Goal: Information Seeking & Learning: Check status

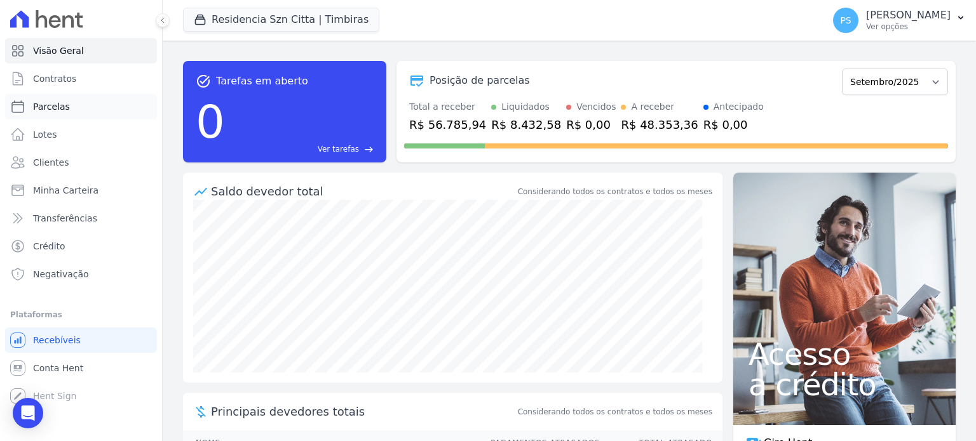
click at [56, 108] on span "Parcelas" at bounding box center [51, 106] width 37 height 13
select select
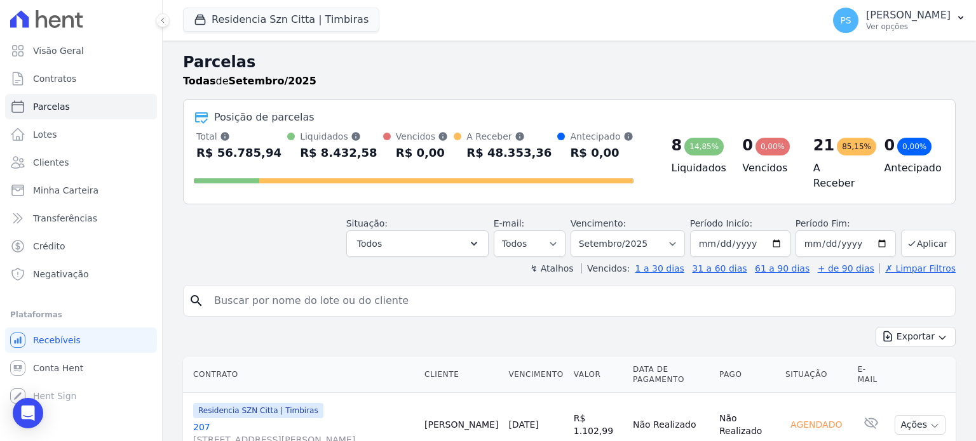
click at [312, 297] on input "search" at bounding box center [577, 300] width 743 height 25
type input "aldemisa"
select select
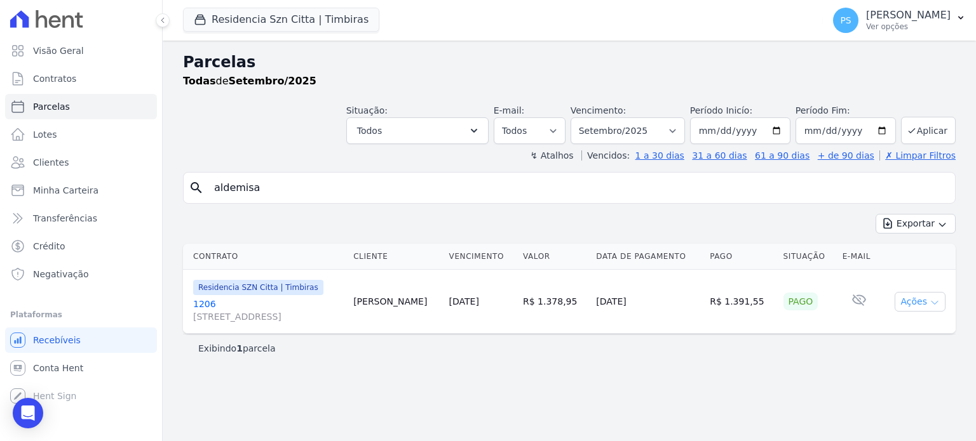
click at [936, 302] on icon "button" at bounding box center [934, 303] width 10 height 10
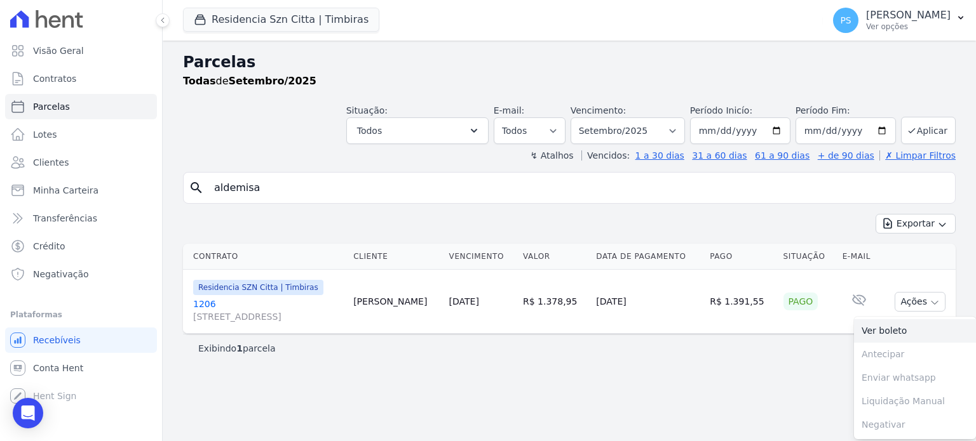
click at [871, 330] on link "Ver boleto" at bounding box center [915, 330] width 122 height 23
click at [959, 18] on icon "button" at bounding box center [960, 18] width 5 height 3
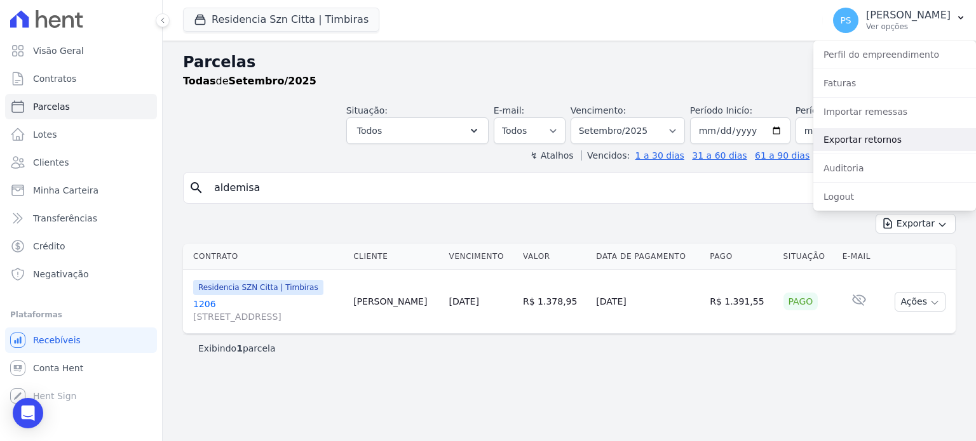
click at [856, 137] on link "Exportar retornos" at bounding box center [894, 139] width 163 height 23
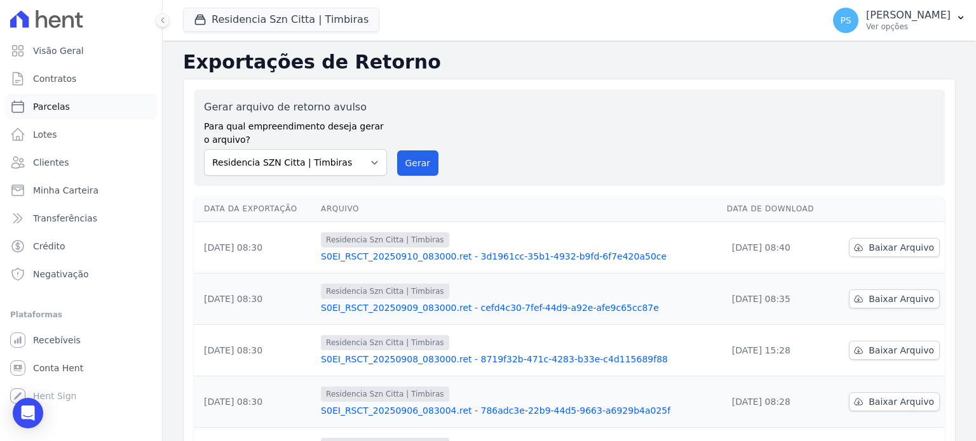
click at [53, 110] on span "Parcelas" at bounding box center [51, 106] width 37 height 13
select select
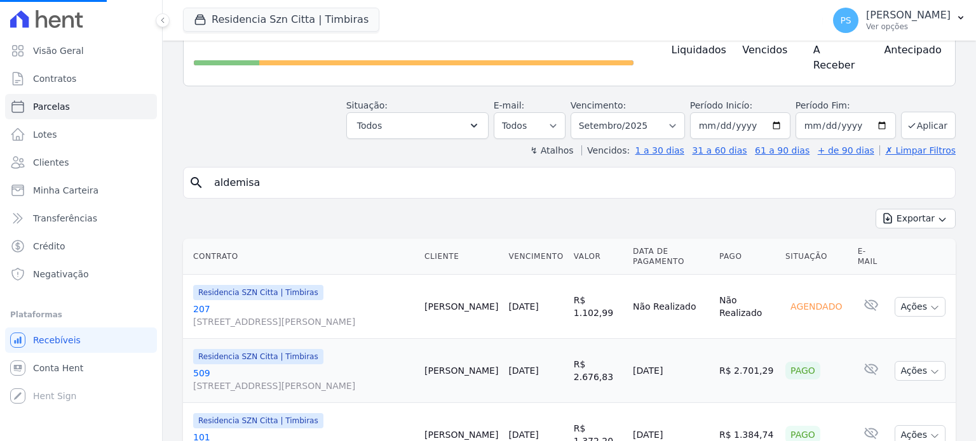
scroll to position [191, 0]
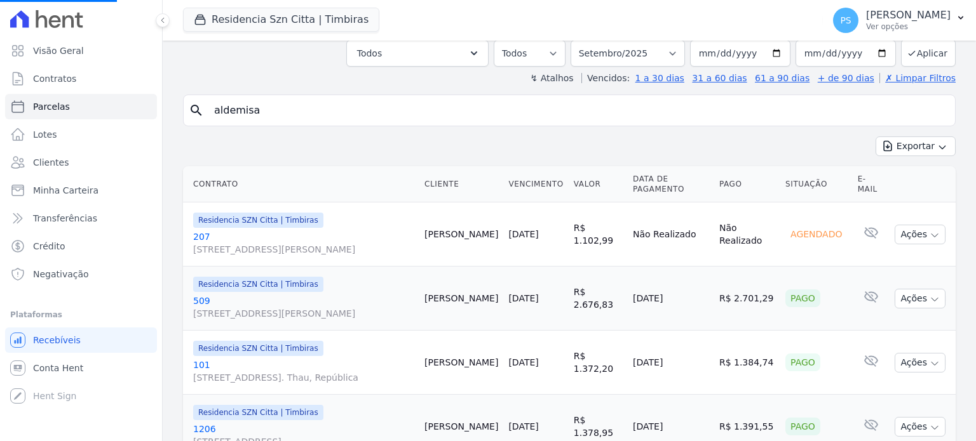
drag, startPoint x: 386, startPoint y: 121, endPoint x: 391, endPoint y: 111, distance: 11.4
click at [391, 107] on input "aldemisa" at bounding box center [577, 110] width 743 height 25
select select
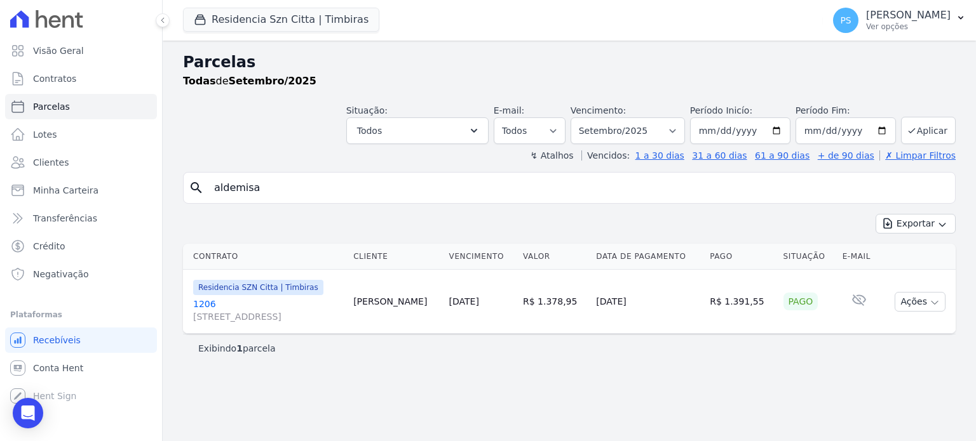
select select
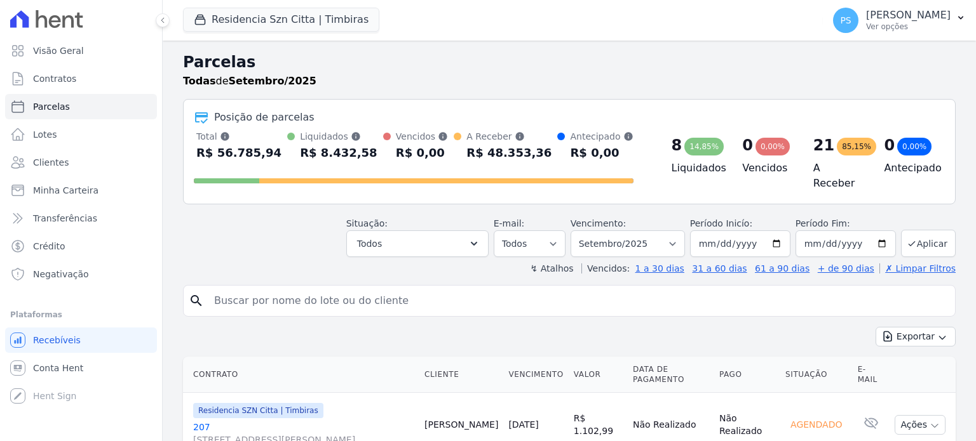
click at [347, 299] on input "search" at bounding box center [577, 300] width 743 height 25
type input "aldemisa"
select select
